Goal: Find specific page/section: Find specific page/section

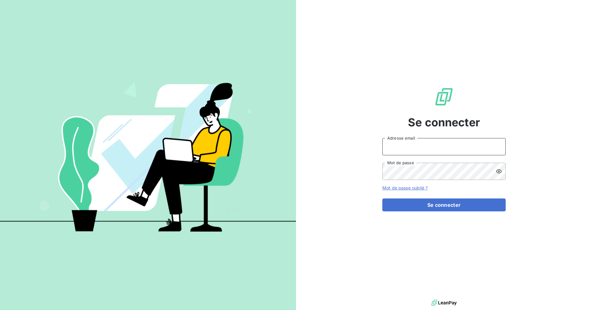
click at [412, 145] on input "Adresse email" at bounding box center [443, 146] width 123 height 17
type input "[EMAIL_ADDRESS][DOMAIN_NAME]"
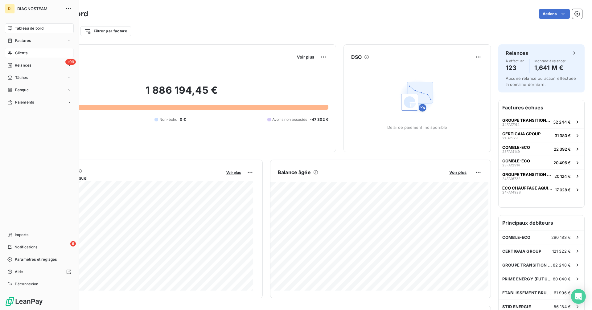
click at [23, 50] on span "Clients" at bounding box center [21, 53] width 12 height 6
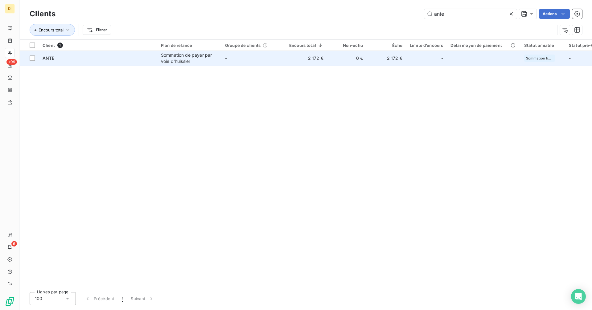
type input "ante"
click at [307, 59] on td "2 172 €" at bounding box center [306, 58] width 42 height 15
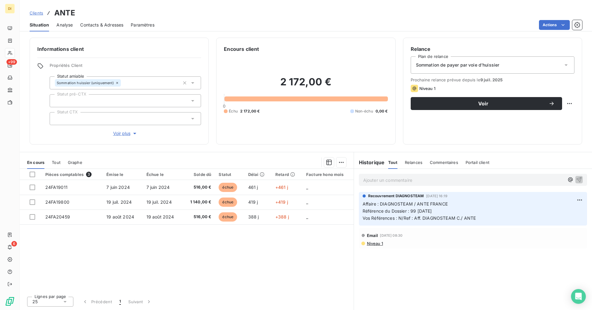
click at [401, 179] on p "Ajouter un commentaire ﻿" at bounding box center [463, 180] width 201 height 8
click at [580, 178] on icon "button" at bounding box center [578, 179] width 5 height 5
